Goal: Task Accomplishment & Management: Manage account settings

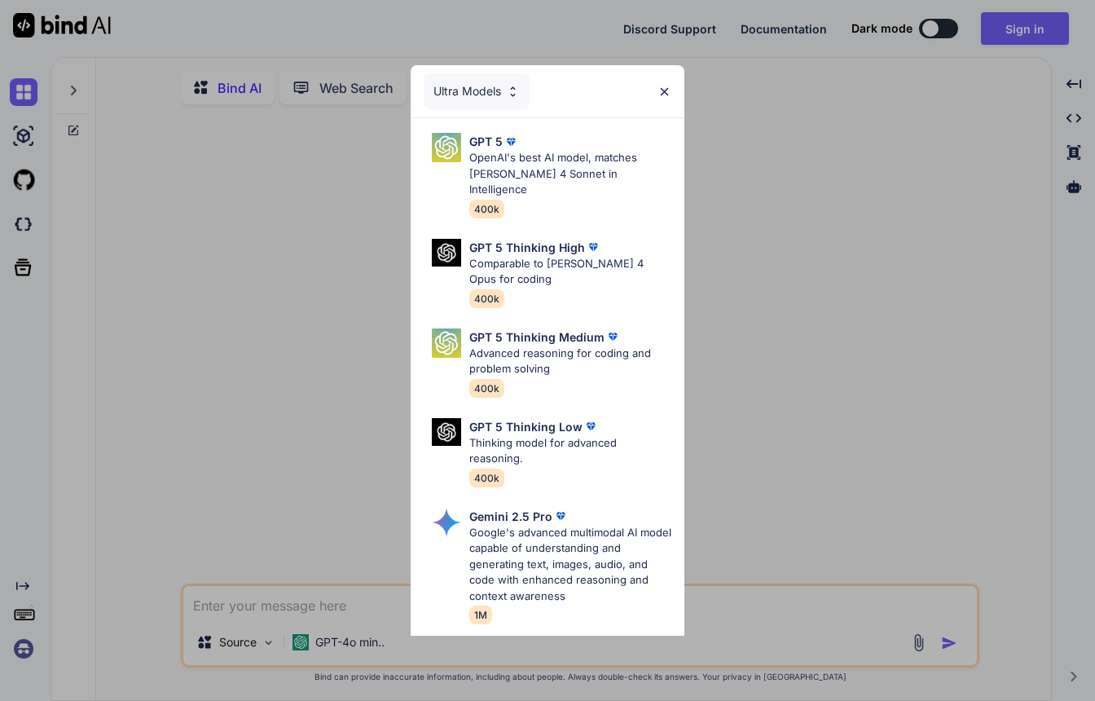
click at [658, 93] on img at bounding box center [664, 92] width 14 height 14
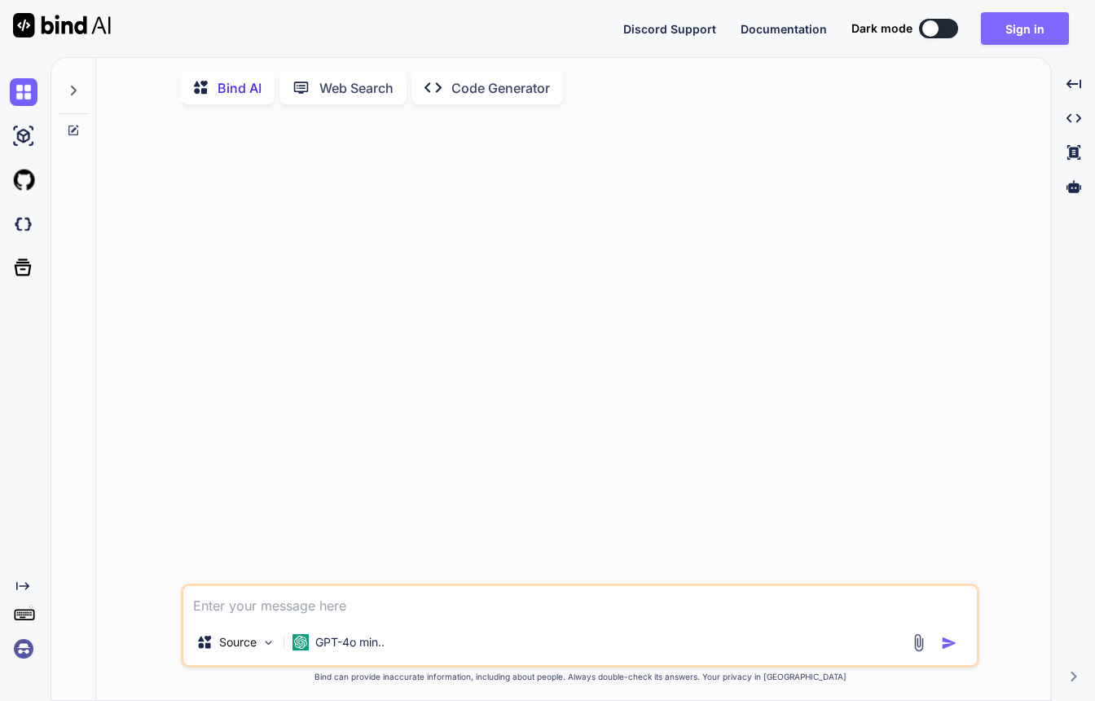
type textarea "x"
click at [983, 33] on button "Sign in" at bounding box center [1025, 28] width 88 height 33
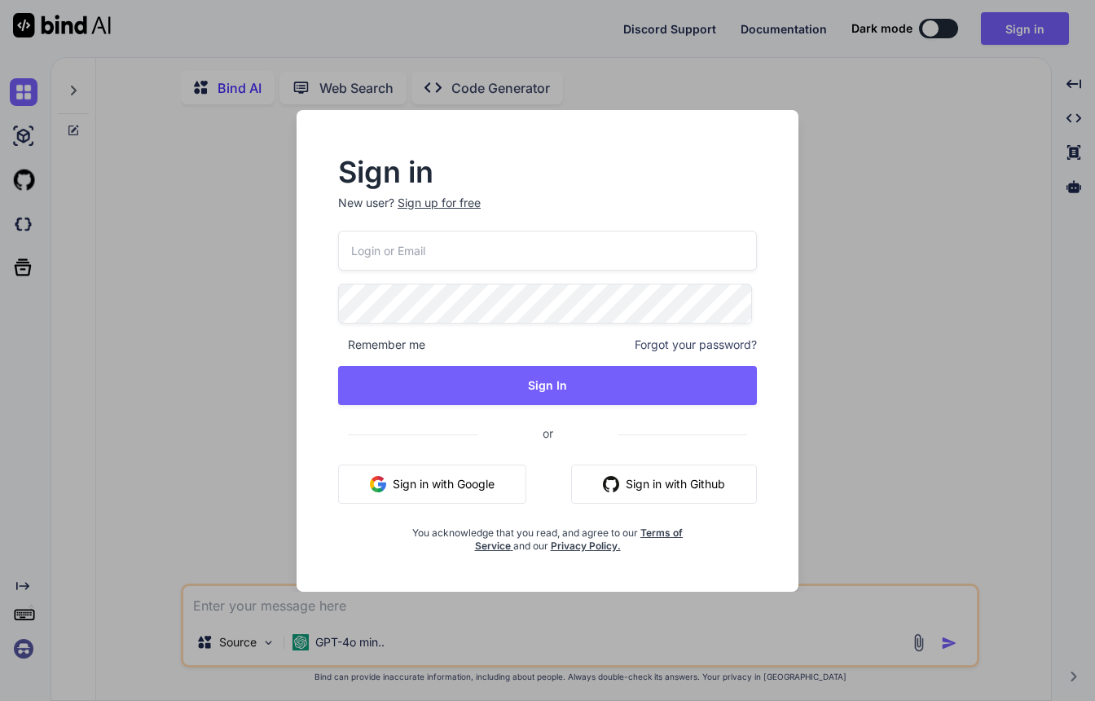
click at [705, 231] on input "email" at bounding box center [547, 251] width 419 height 40
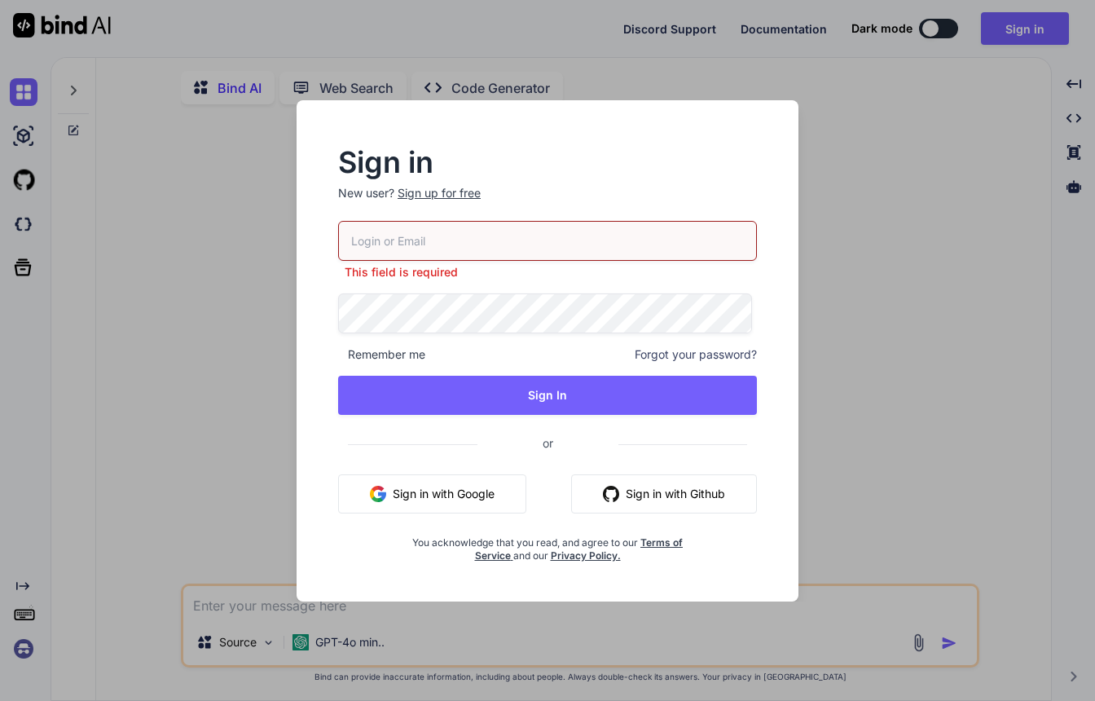
type input "[PERSON_NAME][EMAIL_ADDRESS][DOMAIN_NAME]"
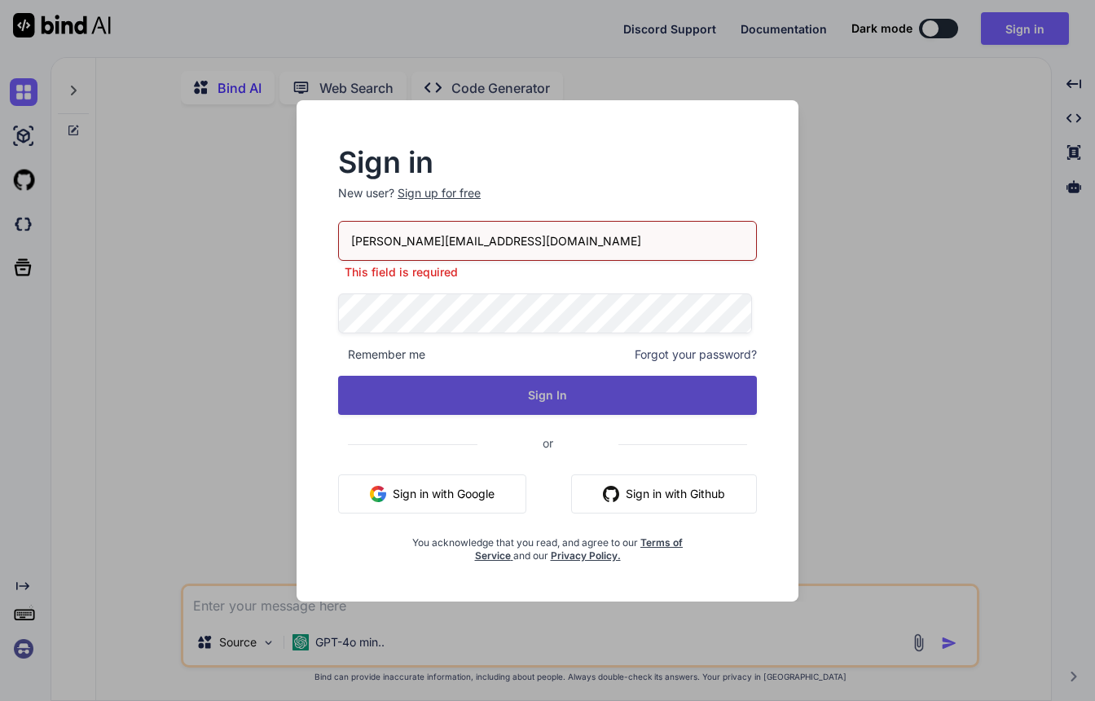
click at [572, 396] on button "Sign In" at bounding box center [547, 395] width 419 height 39
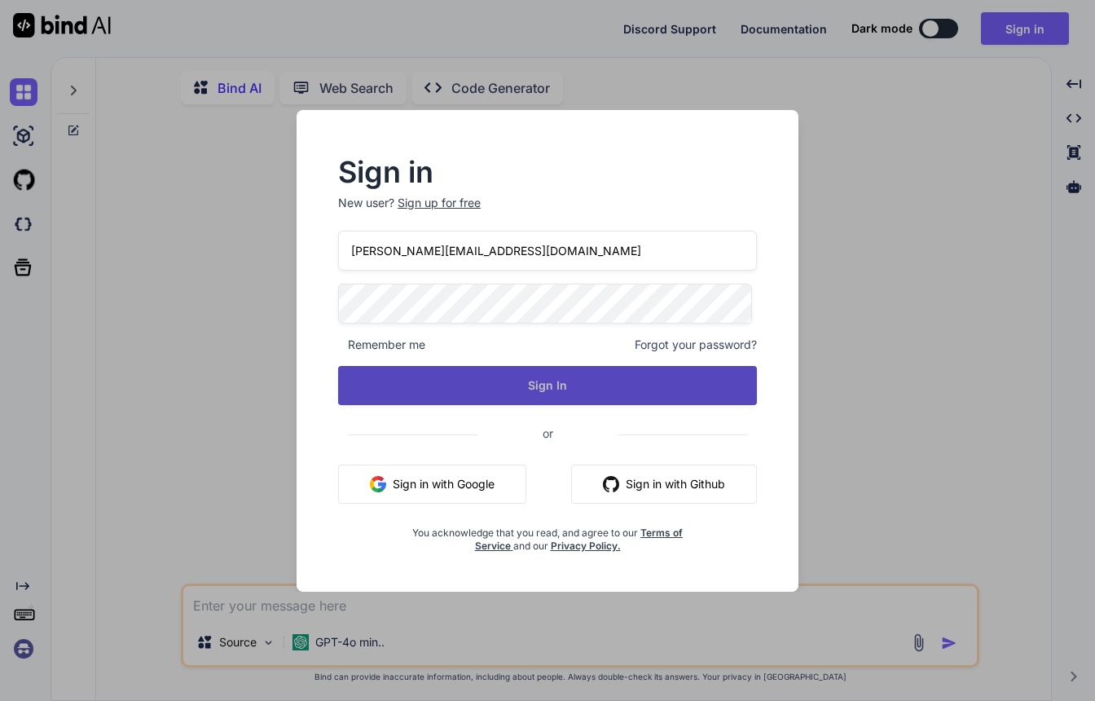
click at [616, 399] on button "Sign In" at bounding box center [547, 385] width 419 height 39
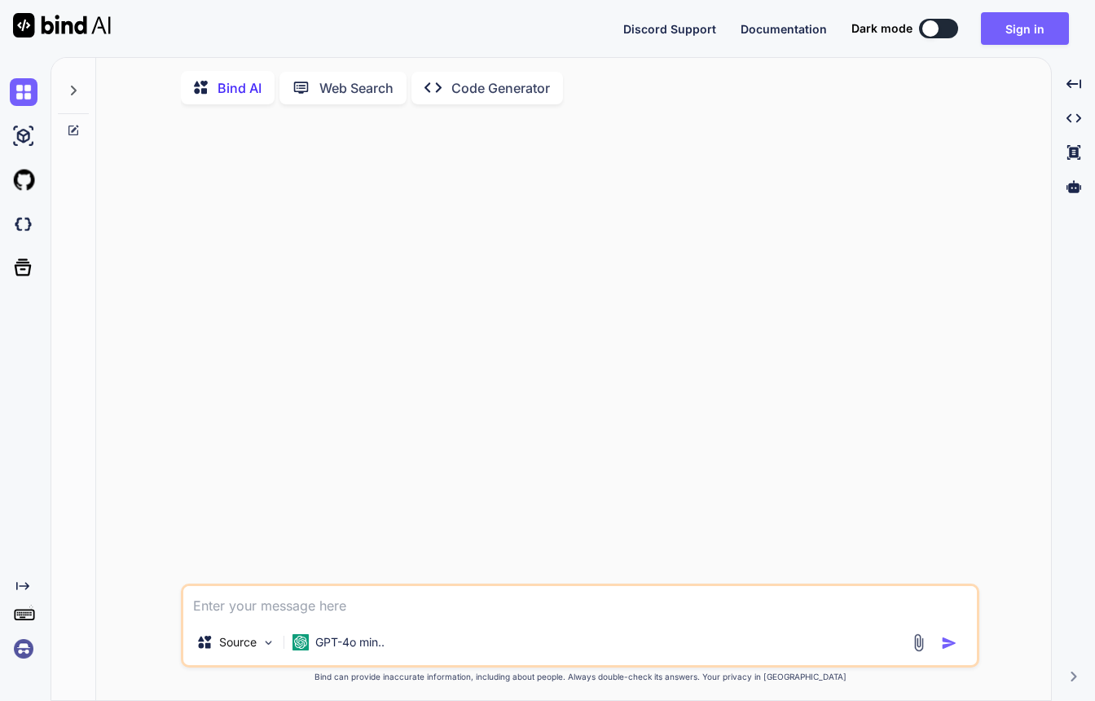
type textarea "x"
